Goal: Information Seeking & Learning: Find specific fact

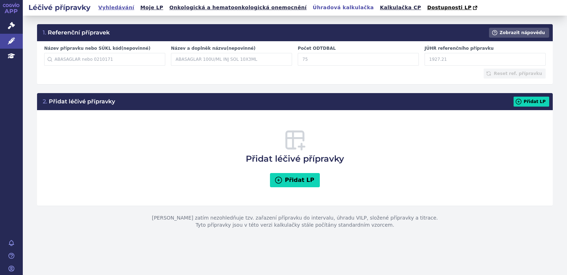
click at [113, 9] on link "Vyhledávání" at bounding box center [116, 8] width 40 height 10
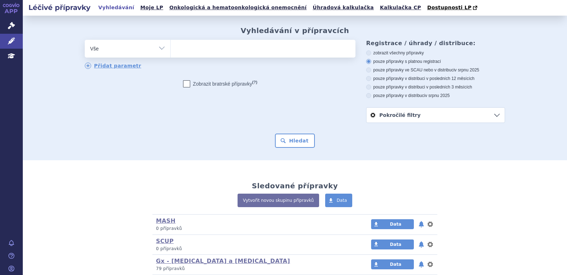
click at [184, 49] on ul at bounding box center [262, 47] width 185 height 15
click at [170, 49] on select at bounding box center [170, 49] width 0 height 18
type input "ja"
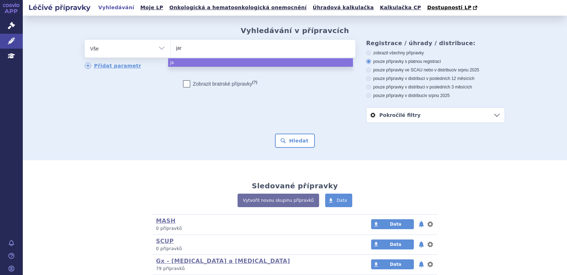
type input "jard"
type input "jardi"
type input "jardia"
type input "jardiac"
type input "jardia"
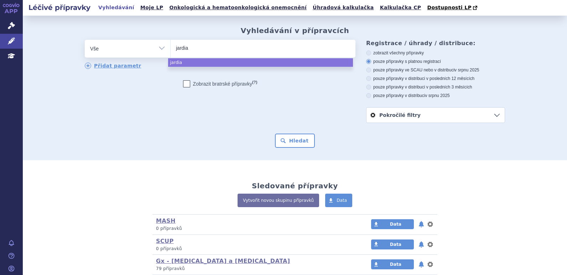
type input "jardiam"
type input "jardiamc"
type input "jardiamce"
type input "jardiamc"
type input "jardia"
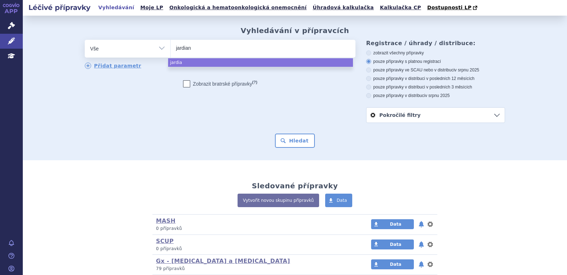
type input "jardianc"
type input "jardiance"
select select "jardiance"
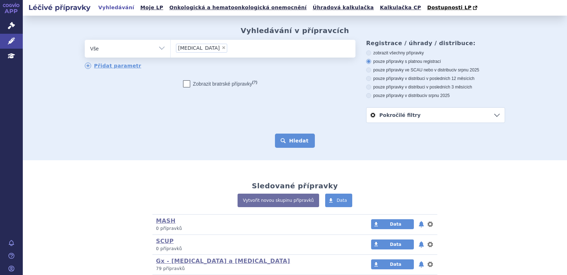
click at [290, 144] on button "Hledat" at bounding box center [295, 141] width 40 height 14
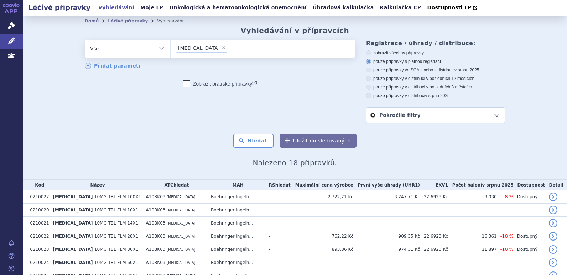
click at [221, 48] on span "×" at bounding box center [223, 48] width 4 height 4
click at [170, 48] on select "jardiance" at bounding box center [170, 49] width 0 height 18
select select
click at [199, 48] on ul at bounding box center [262, 47] width 185 height 15
click at [170, 48] on select "jardiance" at bounding box center [170, 49] width 0 height 18
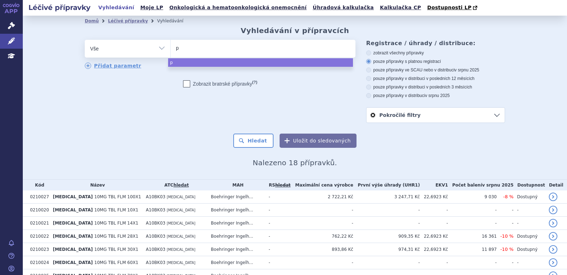
type input "pr"
type input "prad"
type input "pradax"
type input "pradaxa"
select select "pradaxa"
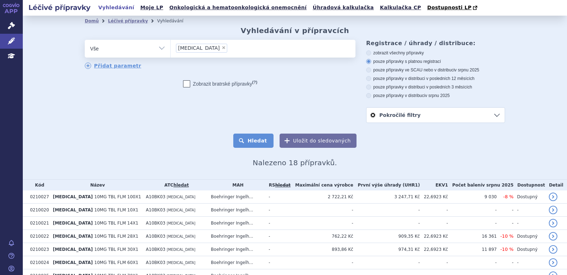
click at [249, 135] on button "Hledat" at bounding box center [253, 141] width 40 height 14
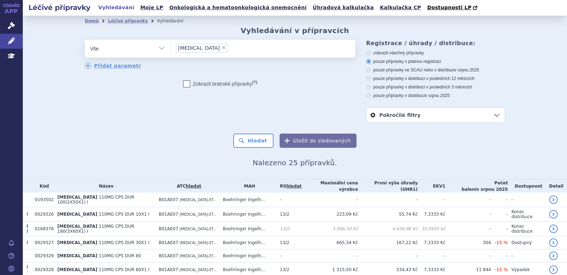
scroll to position [142, 0]
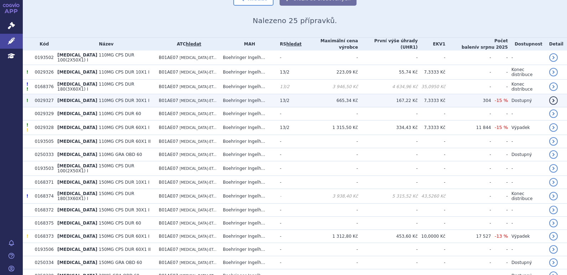
click at [133, 94] on td "PRADAXA 110MG CPS DUR 30X1 I" at bounding box center [104, 100] width 101 height 13
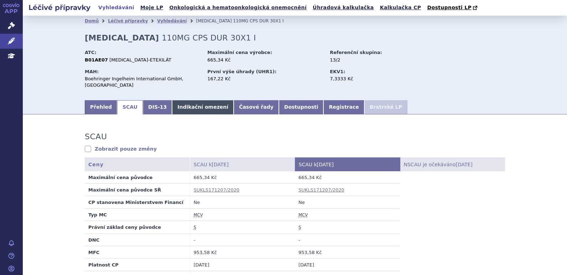
click at [175, 105] on link "Indikační omezení" at bounding box center [203, 107] width 62 height 14
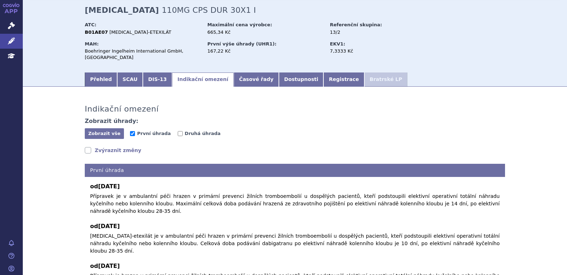
scroll to position [36, 0]
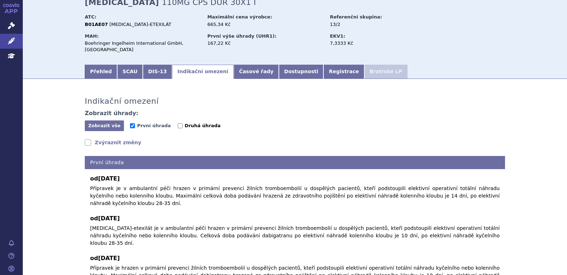
click at [185, 123] on span "Druhá úhrada" at bounding box center [203, 125] width 36 height 5
click at [182, 123] on input "Druhá úhrada" at bounding box center [180, 125] width 5 height 5
checkbox input "true"
click at [150, 126] on span "První úhrada" at bounding box center [153, 125] width 33 height 5
click at [135, 126] on input "První úhrada" at bounding box center [132, 125] width 5 height 5
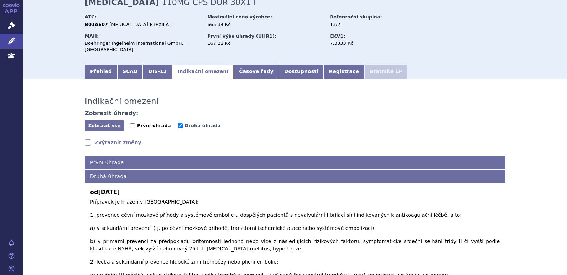
click at [150, 126] on span "První úhrada" at bounding box center [153, 125] width 33 height 5
click at [135, 126] on input "První úhrada" at bounding box center [132, 125] width 5 height 5
checkbox input "true"
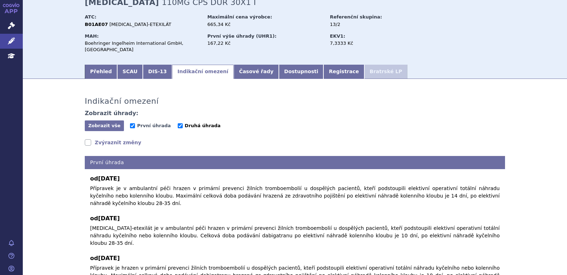
click at [185, 126] on span "Druhá úhrada" at bounding box center [203, 125] width 36 height 5
click at [178, 126] on input "Druhá úhrada" at bounding box center [180, 125] width 5 height 5
checkbox input "false"
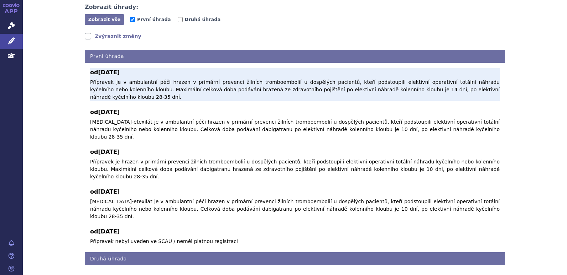
scroll to position [146, 0]
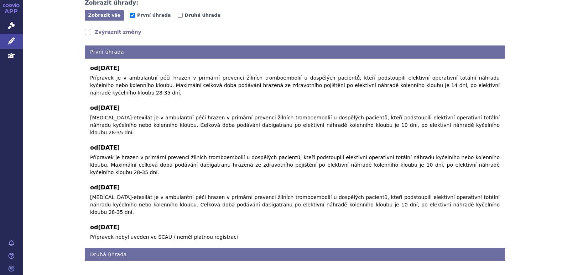
click at [123, 28] on div "Indikační omezení Zobrazit úhrady: Zobrazit vše Skrýt vše První úhrada Druhá úh…" at bounding box center [294, 118] width 448 height 286
click at [122, 31] on link "Zvýraznit změny" at bounding box center [113, 31] width 57 height 7
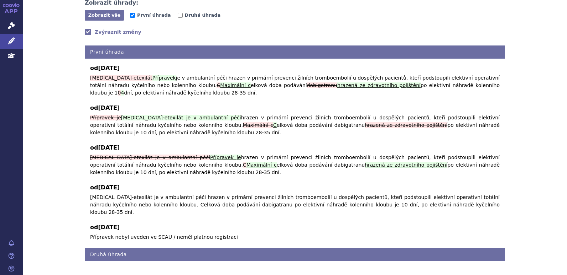
click at [118, 31] on link "Zvýraznit změny" at bounding box center [113, 31] width 57 height 7
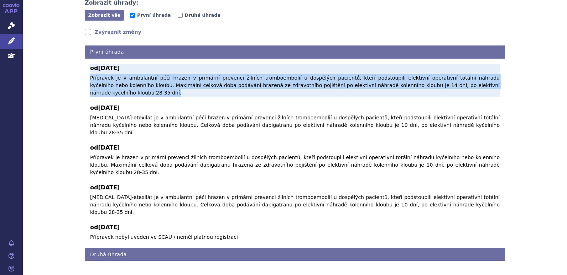
drag, startPoint x: 88, startPoint y: 78, endPoint x: 474, endPoint y: 84, distance: 386.9
click at [474, 84] on p "Přípravek je v ambulantní péči hrazen v primární prevenci žilních tromboembolií…" at bounding box center [294, 85] width 409 height 22
copy p "Přípravek je v ambulantní péči hrazen v primární prevenci žilních tromboembolií…"
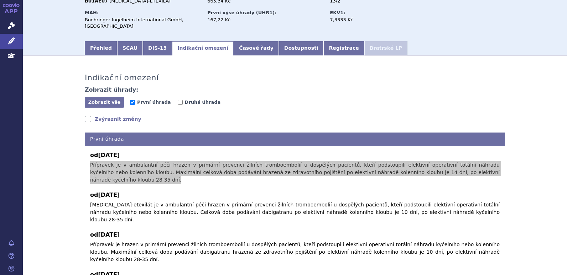
scroll to position [40, 0]
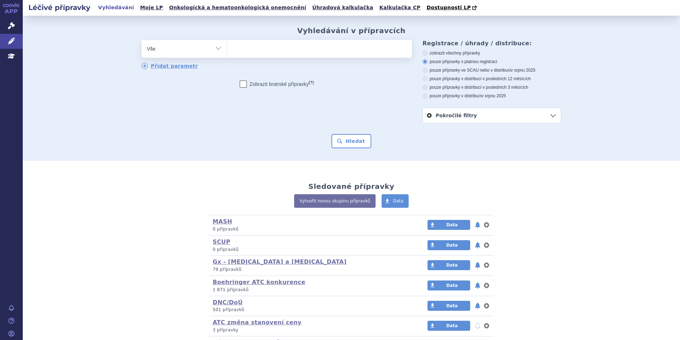
click at [320, 48] on ul at bounding box center [319, 47] width 185 height 15
click at [227, 48] on select at bounding box center [227, 49] width 0 height 18
click at [250, 51] on ul at bounding box center [319, 47] width 185 height 15
click at [227, 51] on select at bounding box center [227, 49] width 0 height 18
click at [239, 49] on ul at bounding box center [319, 47] width 185 height 15
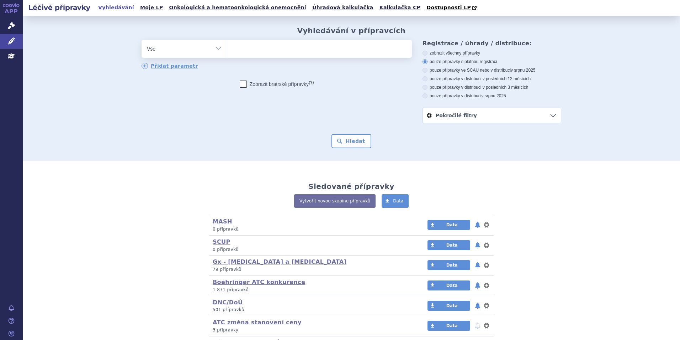
click at [227, 49] on select at bounding box center [227, 49] width 0 height 18
type input "pr"
type input "prad"
type input "pradax"
type input "pradaxa"
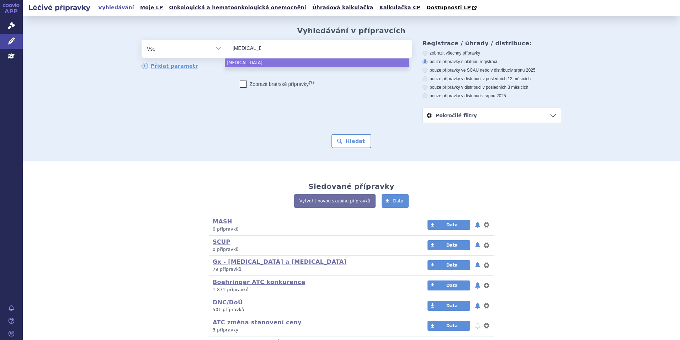
select select "pradaxa"
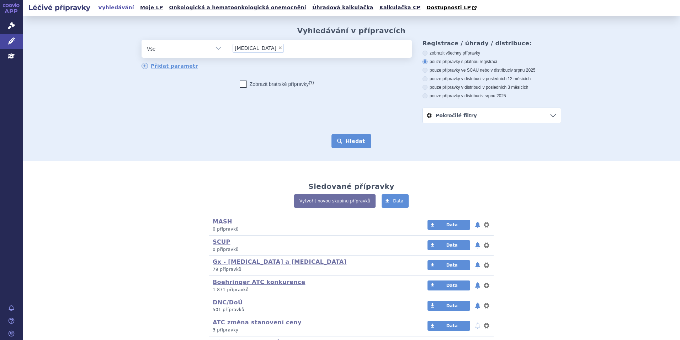
click at [351, 139] on button "Hledat" at bounding box center [352, 141] width 40 height 14
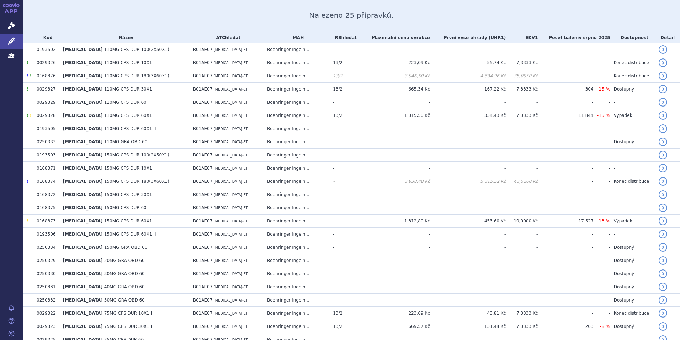
scroll to position [138, 0]
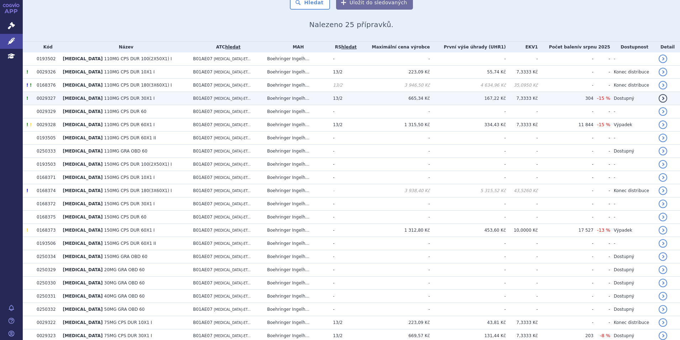
click at [151, 98] on td "[MEDICAL_DATA] 110MG CPS DUR 30X1 I" at bounding box center [124, 98] width 130 height 13
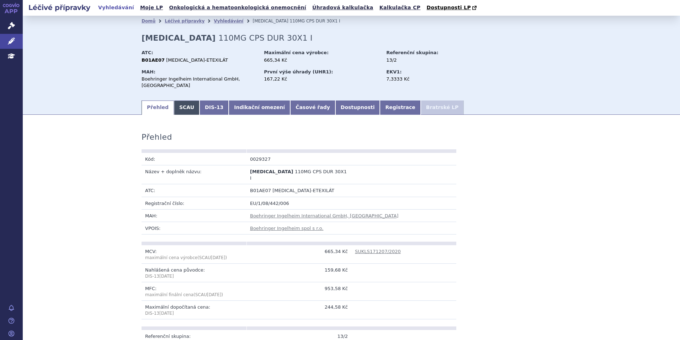
click at [180, 107] on link "SCAU" at bounding box center [187, 107] width 26 height 14
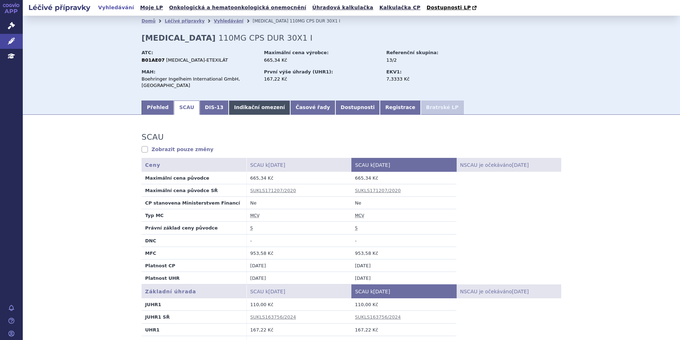
click at [253, 106] on link "Indikační omezení" at bounding box center [260, 107] width 62 height 14
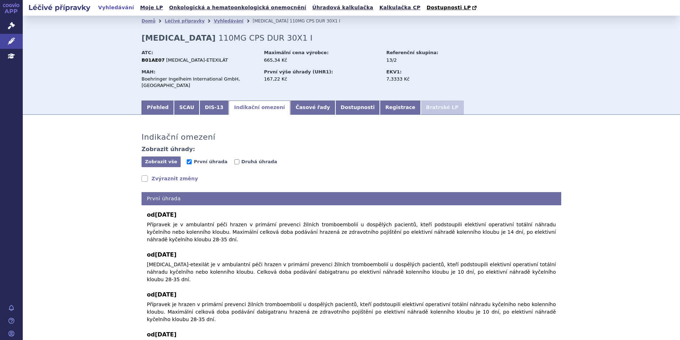
click at [253, 106] on link "Indikační omezení" at bounding box center [260, 107] width 62 height 14
drag, startPoint x: 231, startPoint y: 159, endPoint x: 225, endPoint y: 160, distance: 6.8
click at [235, 159] on label "Druhá úhrada" at bounding box center [256, 161] width 43 height 7
click at [235, 159] on input "Druhá úhrada" at bounding box center [237, 161] width 5 height 5
checkbox input "true"
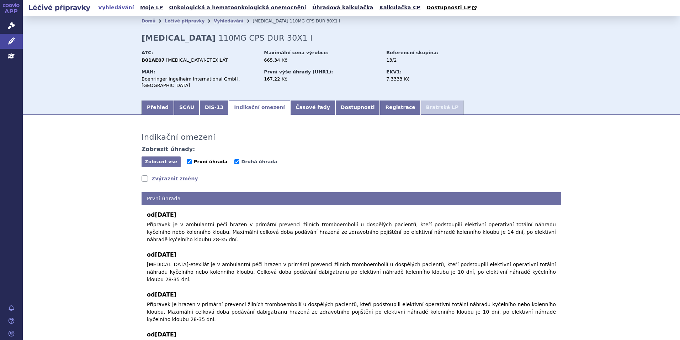
click at [194, 162] on span "První úhrada" at bounding box center [210, 161] width 33 height 5
click at [192, 162] on input "První úhrada" at bounding box center [189, 161] width 5 height 5
checkbox input "false"
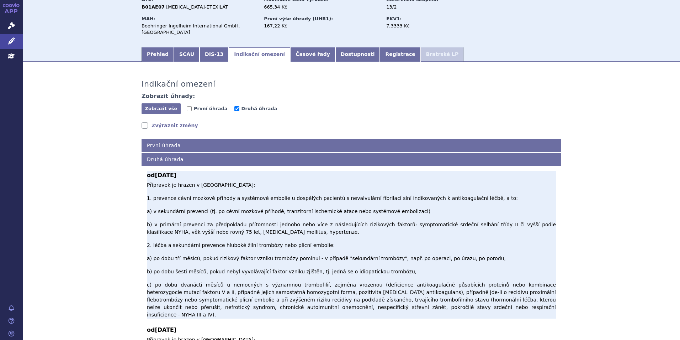
scroll to position [71, 0]
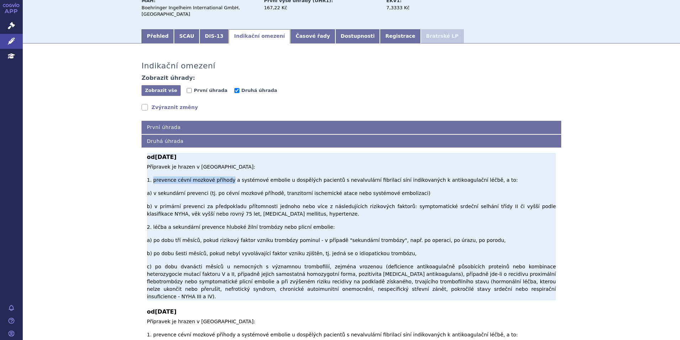
drag, startPoint x: 150, startPoint y: 175, endPoint x: 221, endPoint y: 177, distance: 71.2
click at [221, 177] on p "Přípravek je hrazen v indikacích: 1. prevence cévní mozkové příhody a systémové…" at bounding box center [351, 231] width 409 height 137
copy p "prevence cévní mozkové příhody"
click at [352, 168] on p "Přípravek je hrazen v indikacích: 1. prevence cévní mozkové příhody a systémové…" at bounding box center [351, 231] width 409 height 137
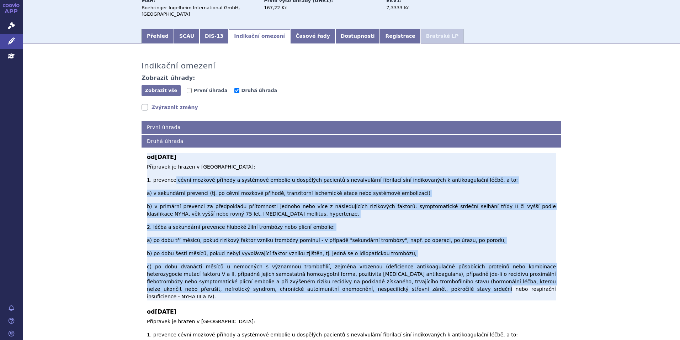
drag, startPoint x: 206, startPoint y: 193, endPoint x: 274, endPoint y: 250, distance: 88.7
click at [274, 250] on p "Přípravek je hrazen v indikacích: 1. prevence cévní mozkové příhody a systémové…" at bounding box center [351, 231] width 409 height 137
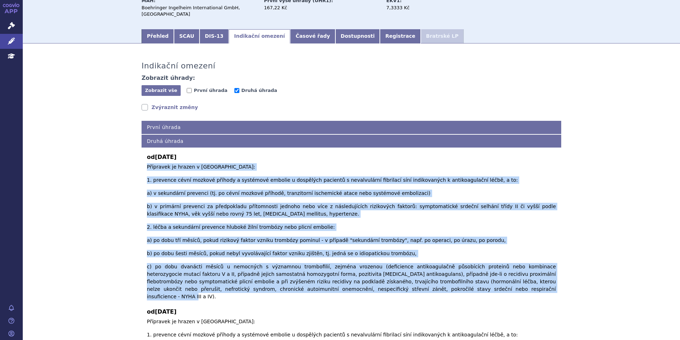
drag, startPoint x: 356, startPoint y: 248, endPoint x: 142, endPoint y: 167, distance: 229.5
copy p "Loremipsu do sitame c adipiscing: 9. elitsedd eiusm tempori utlabor e doloremag…"
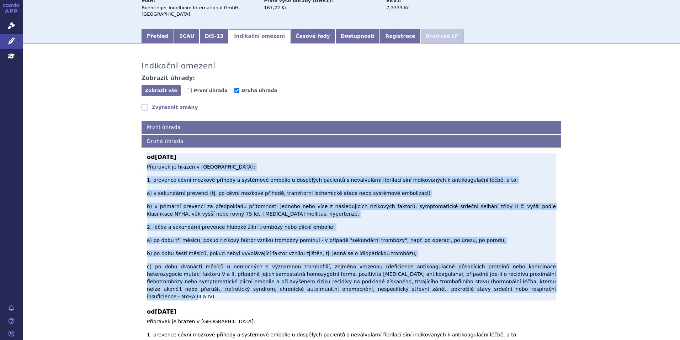
click at [373, 180] on p "Přípravek je hrazen v indikacích: 1. prevence cévní mozkové příhody a systémové…" at bounding box center [351, 231] width 409 height 137
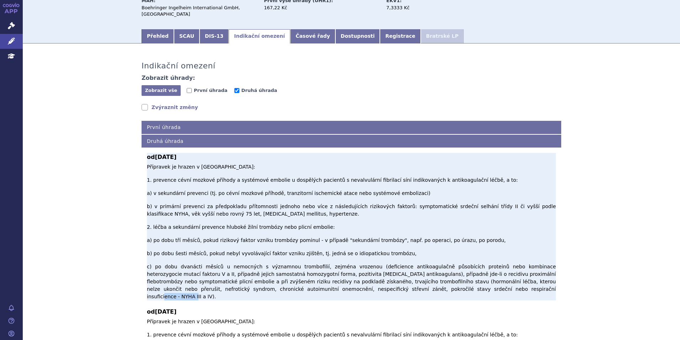
drag, startPoint x: 361, startPoint y: 250, endPoint x: 221, endPoint y: 202, distance: 148.3
click at [147, 165] on p "Přípravek je hrazen v indikacích: 1. prevence cévní mozkové příhody a systémové…" at bounding box center [351, 231] width 409 height 137
